Goal: Information Seeking & Learning: Learn about a topic

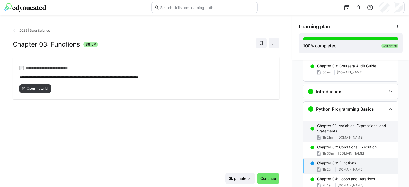
scroll to position [107, 0]
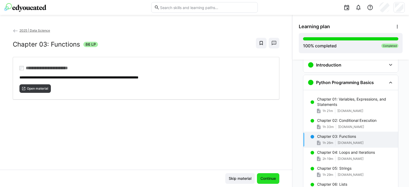
click at [266, 177] on span "Continue" at bounding box center [268, 178] width 17 height 5
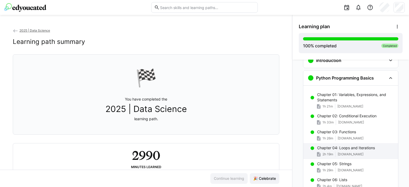
scroll to position [115, 0]
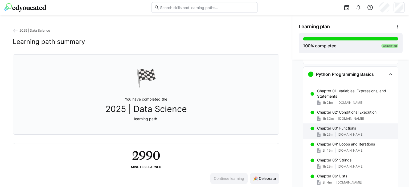
click at [346, 133] on span "[DOMAIN_NAME]" at bounding box center [351, 135] width 26 height 4
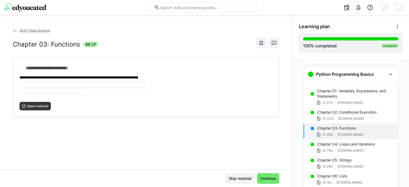
scroll to position [121, 0]
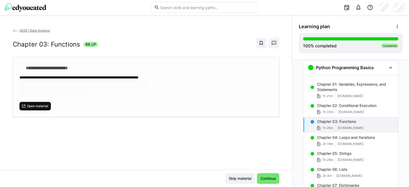
click at [44, 104] on span "Open material" at bounding box center [37, 106] width 22 height 4
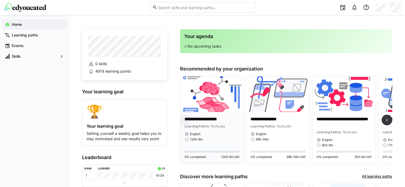
click at [206, 104] on img at bounding box center [211, 94] width 63 height 36
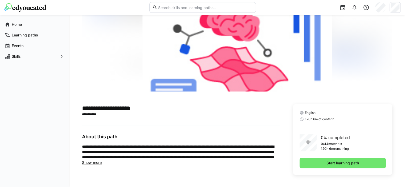
scroll to position [43, 0]
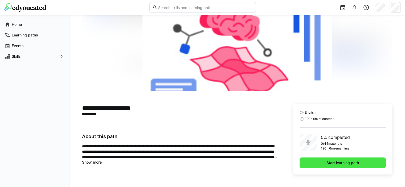
click at [353, 163] on span "Start learning path" at bounding box center [343, 162] width 34 height 5
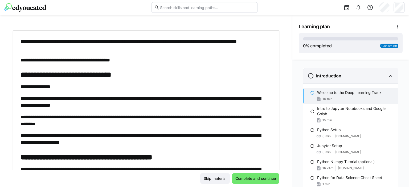
click at [336, 79] on div "Introduction" at bounding box center [325, 76] width 34 height 6
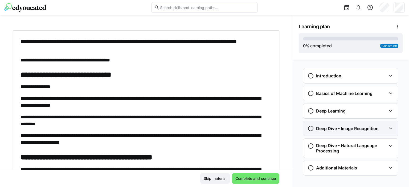
click at [326, 124] on div "Deep Dive - Image Recognition" at bounding box center [350, 128] width 95 height 15
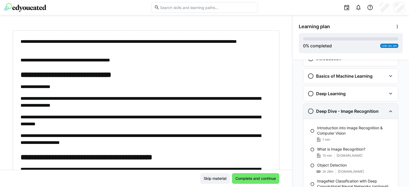
scroll to position [27, 0]
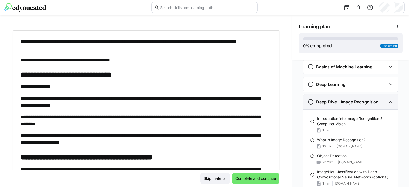
click at [333, 104] on h3 "Deep Dive - Image Recognition" at bounding box center [347, 101] width 63 height 5
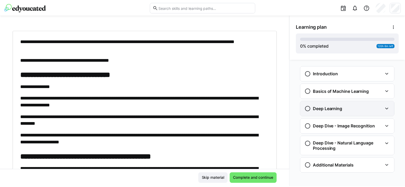
scroll to position [0, 0]
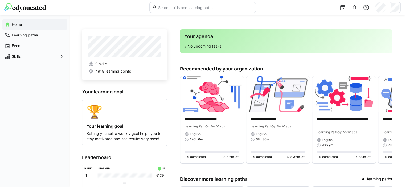
click at [198, 38] on h3 "Your agenda" at bounding box center [286, 37] width 204 height 6
click at [194, 44] on p "√ No upcoming tasks" at bounding box center [286, 46] width 204 height 5
click at [343, 9] on eds-icon at bounding box center [343, 7] width 6 height 6
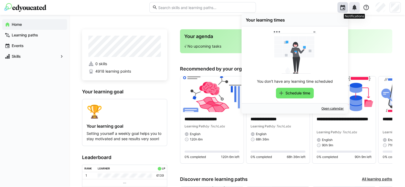
click at [352, 9] on eds-icon at bounding box center [354, 7] width 6 height 6
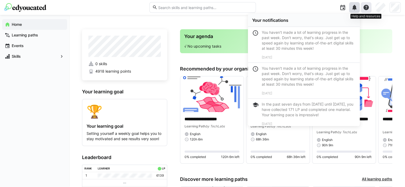
click at [365, 9] on eds-icon at bounding box center [366, 7] width 6 height 6
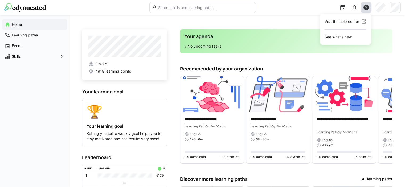
click at [375, 8] on eds-avatar at bounding box center [380, 7] width 11 height 11
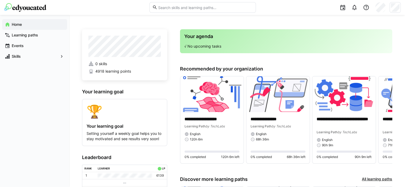
click at [197, 5] on eds-input at bounding box center [202, 7] width 107 height 11
click at [197, 7] on input "text" at bounding box center [204, 7] width 95 height 5
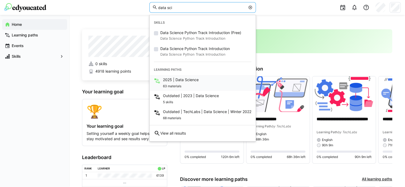
type input "data sci"
click at [185, 83] on div "63 materials" at bounding box center [181, 86] width 36 height 6
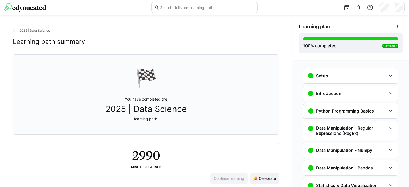
click at [332, 78] on div "Setup" at bounding box center [347, 76] width 79 height 6
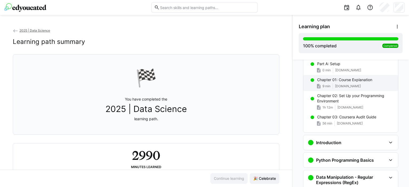
scroll to position [35, 0]
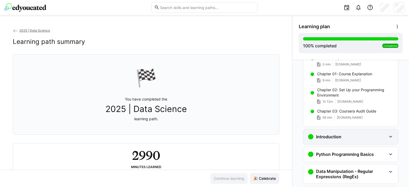
click at [327, 134] on h3 "Introduction" at bounding box center [328, 136] width 25 height 5
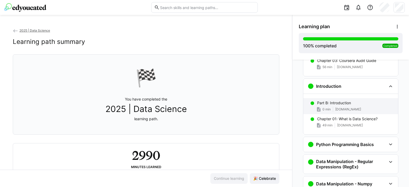
scroll to position [85, 0]
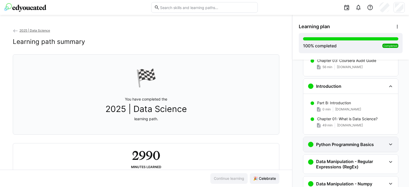
click at [325, 148] on div "Python Programming Basics" at bounding box center [350, 144] width 95 height 15
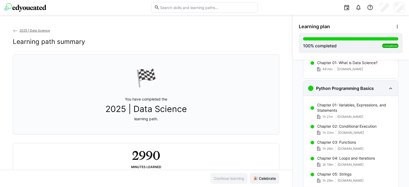
scroll to position [154, 0]
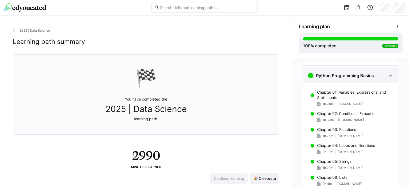
click at [325, 148] on div "Chapter 04: Loops and Iterations 2h 19m [DOMAIN_NAME]" at bounding box center [350, 149] width 95 height 16
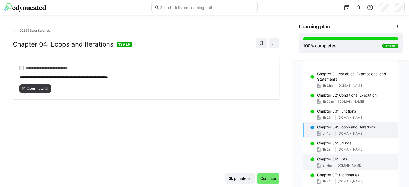
scroll to position [173, 0]
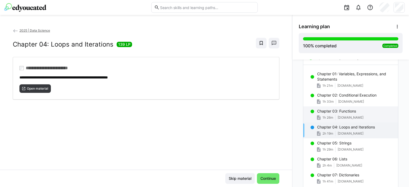
click at [324, 112] on p "Chapter 03: Functions" at bounding box center [336, 111] width 39 height 5
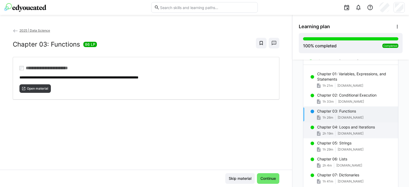
click at [365, 128] on p "Chapter 04: Loops and Iterations" at bounding box center [346, 127] width 58 height 5
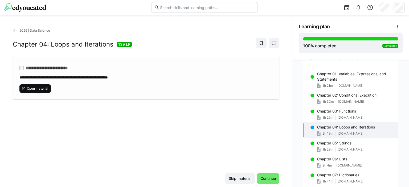
click at [47, 88] on span "Open material" at bounding box center [37, 89] width 22 height 4
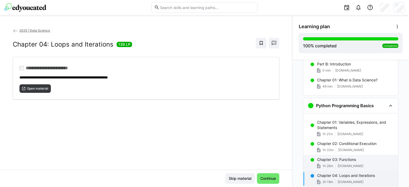
scroll to position [119, 0]
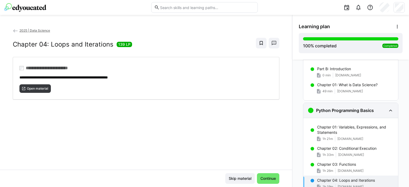
click at [346, 108] on h3 "Python Programming Basics" at bounding box center [345, 110] width 58 height 5
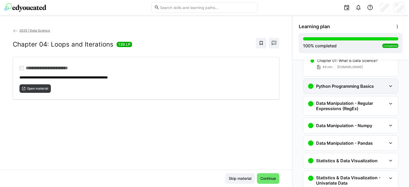
scroll to position [131, 0]
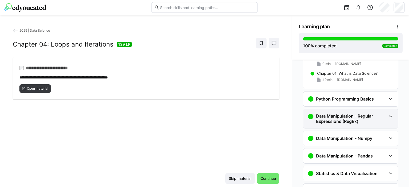
click at [347, 111] on div "Data Manipulation - Regular Expressions (RegEx)" at bounding box center [350, 118] width 95 height 19
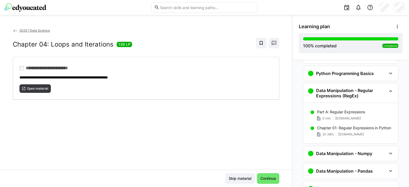
scroll to position [157, 0]
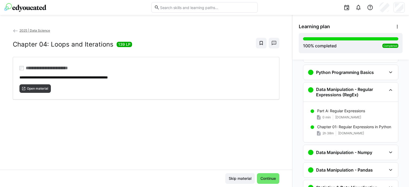
click at [347, 113] on p "Part A: Regular Expressions" at bounding box center [341, 110] width 48 height 5
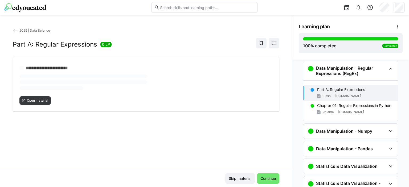
scroll to position [180, 0]
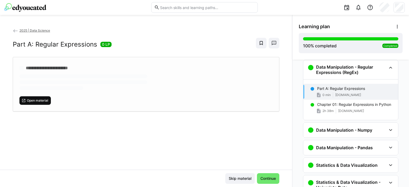
click at [30, 100] on span "Open material" at bounding box center [37, 101] width 22 height 4
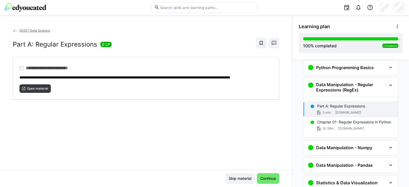
scroll to position [153, 0]
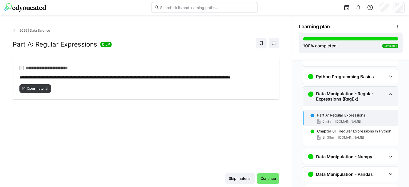
click at [388, 97] on eds-icon at bounding box center [391, 94] width 6 height 6
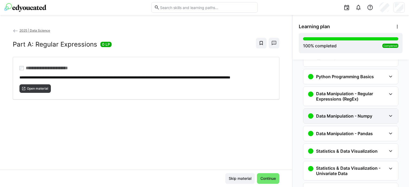
click at [369, 112] on div "Data Manipulation - Numpy" at bounding box center [350, 116] width 95 height 15
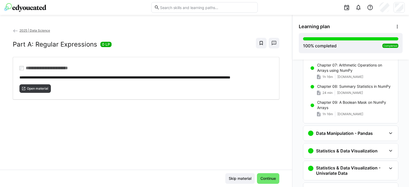
scroll to position [365, 0]
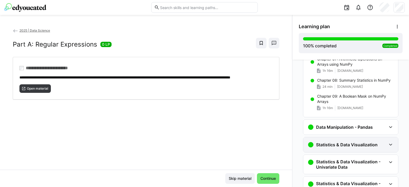
click at [332, 144] on h3 "Statistics & Data Visualization" at bounding box center [347, 144] width 62 height 5
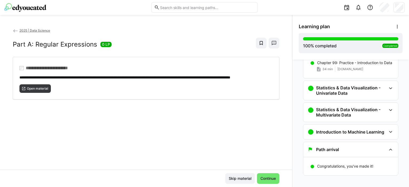
scroll to position [564, 0]
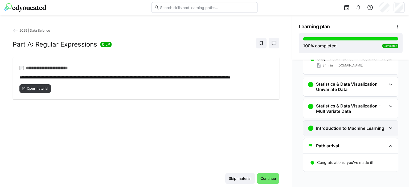
click at [332, 129] on h3 "Introduction to Machine Learning" at bounding box center [350, 128] width 68 height 5
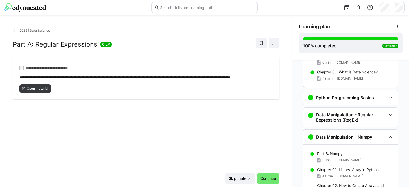
scroll to position [133, 0]
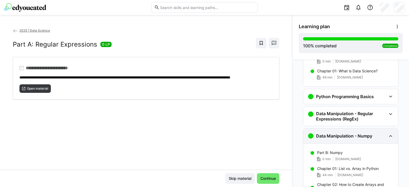
click at [316, 134] on h3 "Data Manipulation - Numpy" at bounding box center [344, 135] width 56 height 5
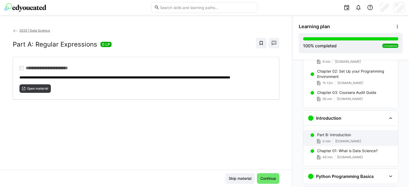
scroll to position [0, 0]
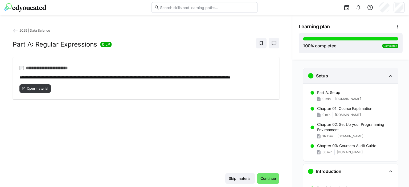
click at [337, 76] on div "Setup" at bounding box center [347, 76] width 79 height 6
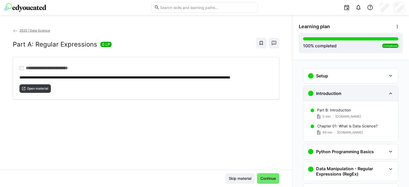
scroll to position [27, 0]
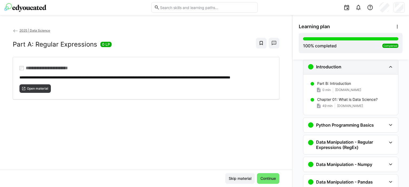
click at [342, 73] on div "Introduction" at bounding box center [350, 66] width 95 height 15
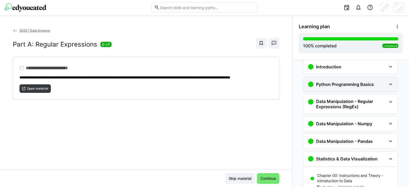
click at [345, 89] on div "Python Programming Basics" at bounding box center [350, 84] width 95 height 15
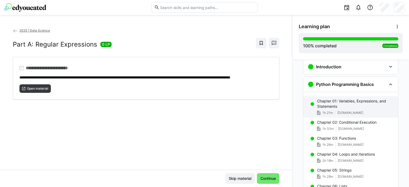
click at [341, 100] on p "Chapter 01: Variables, Expressions, and Statements" at bounding box center [355, 104] width 77 height 11
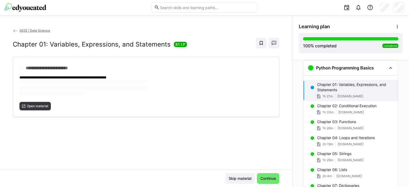
scroll to position [43, 0]
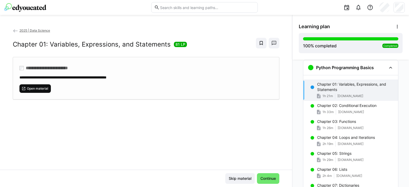
click at [36, 87] on span "Open material" at bounding box center [37, 89] width 22 height 4
